Goal: Navigation & Orientation: Go to known website

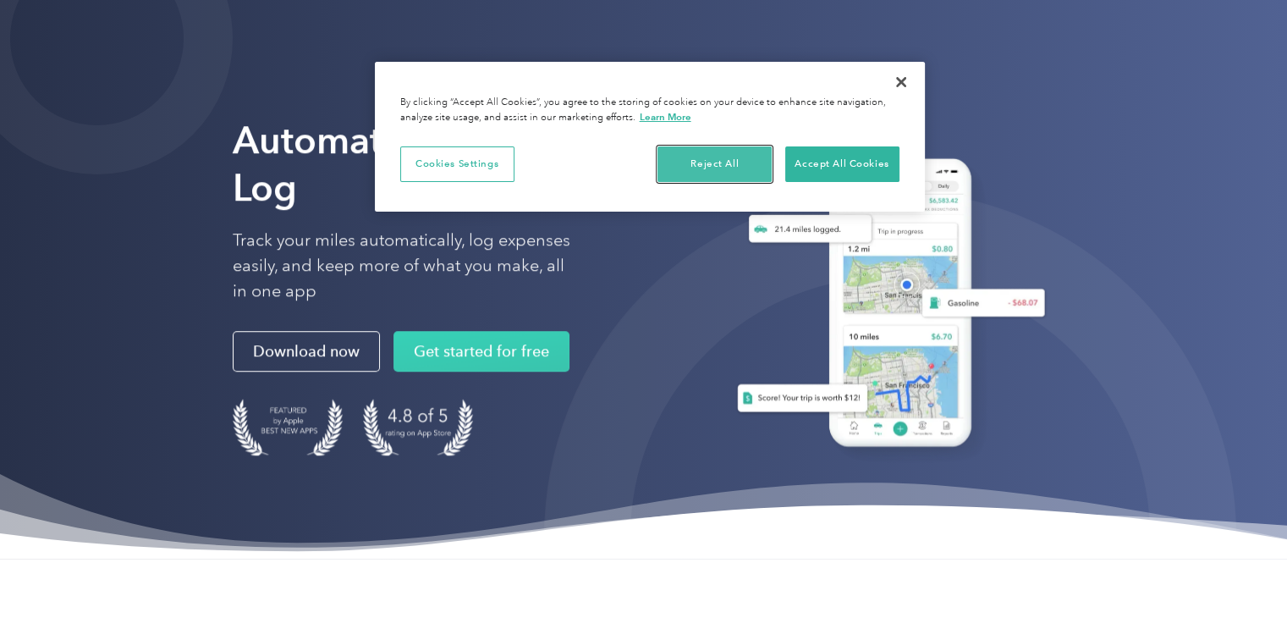
click at [720, 166] on button "Reject All" at bounding box center [715, 164] width 114 height 36
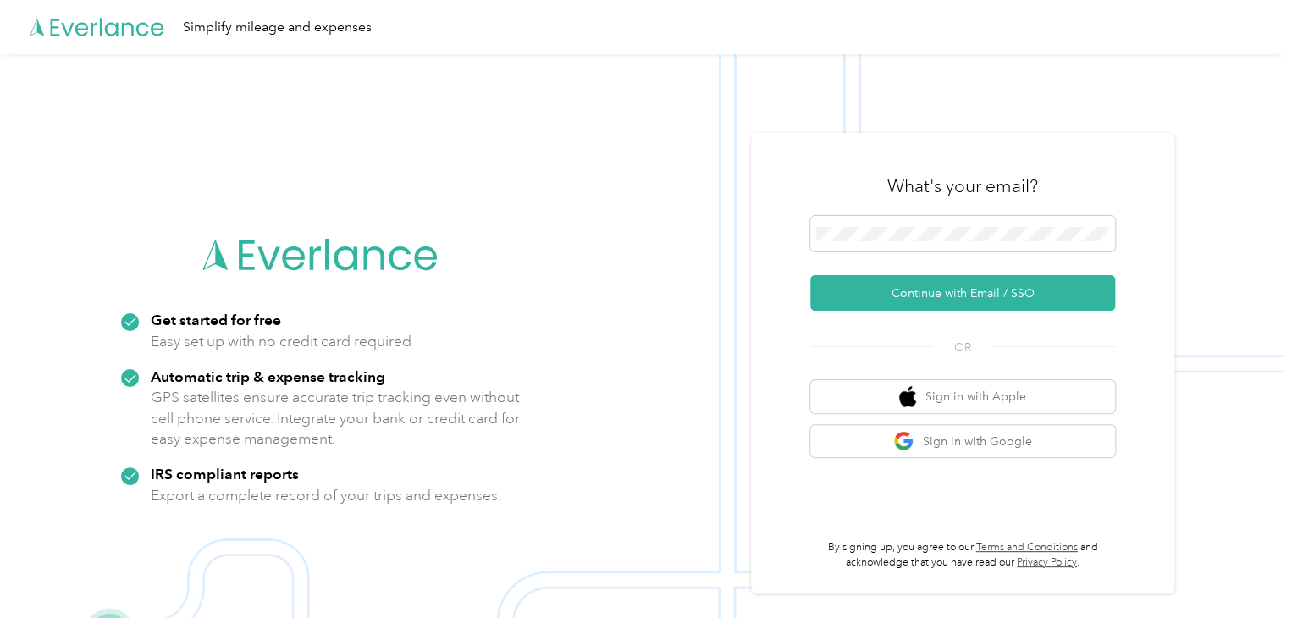
click at [96, 179] on img at bounding box center [641, 363] width 1283 height 618
